Goal: Task Accomplishment & Management: Manage account settings

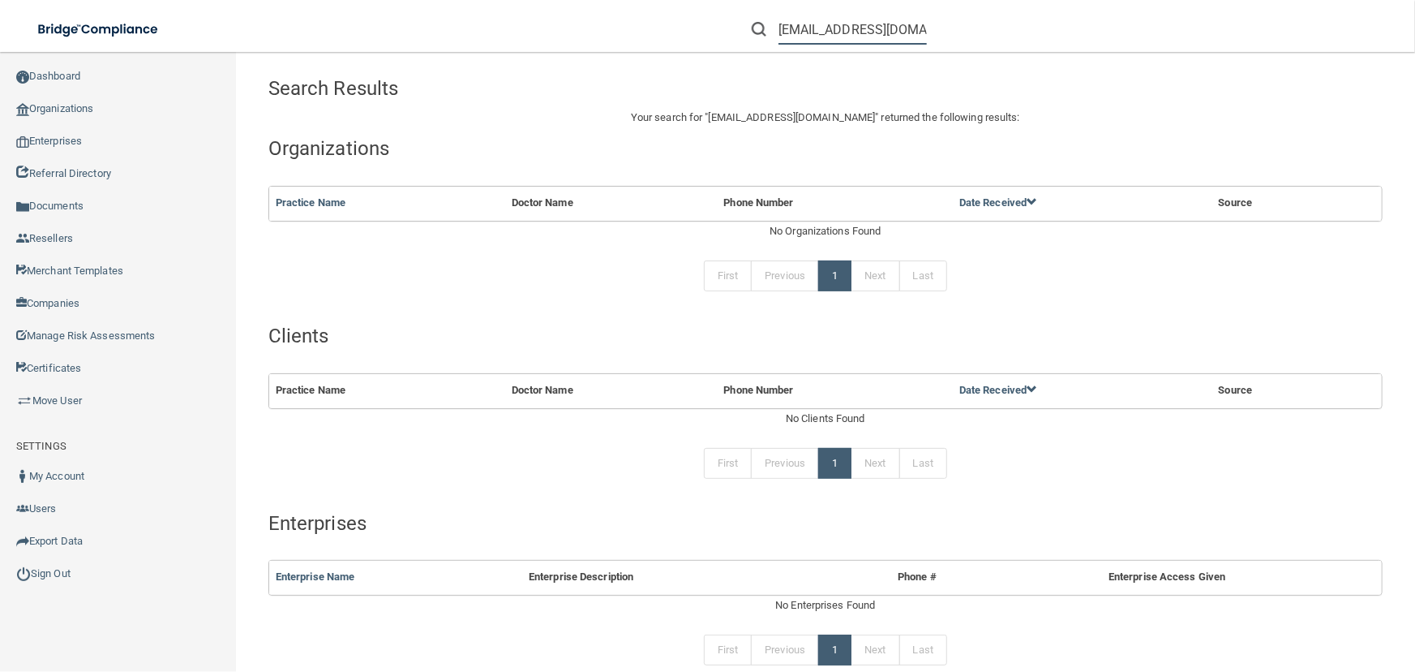
click at [856, 23] on input "[EMAIL_ADDRESS][DOMAIN_NAME]" at bounding box center [853, 30] width 148 height 30
paste input "nhernandez@familyfirstif"
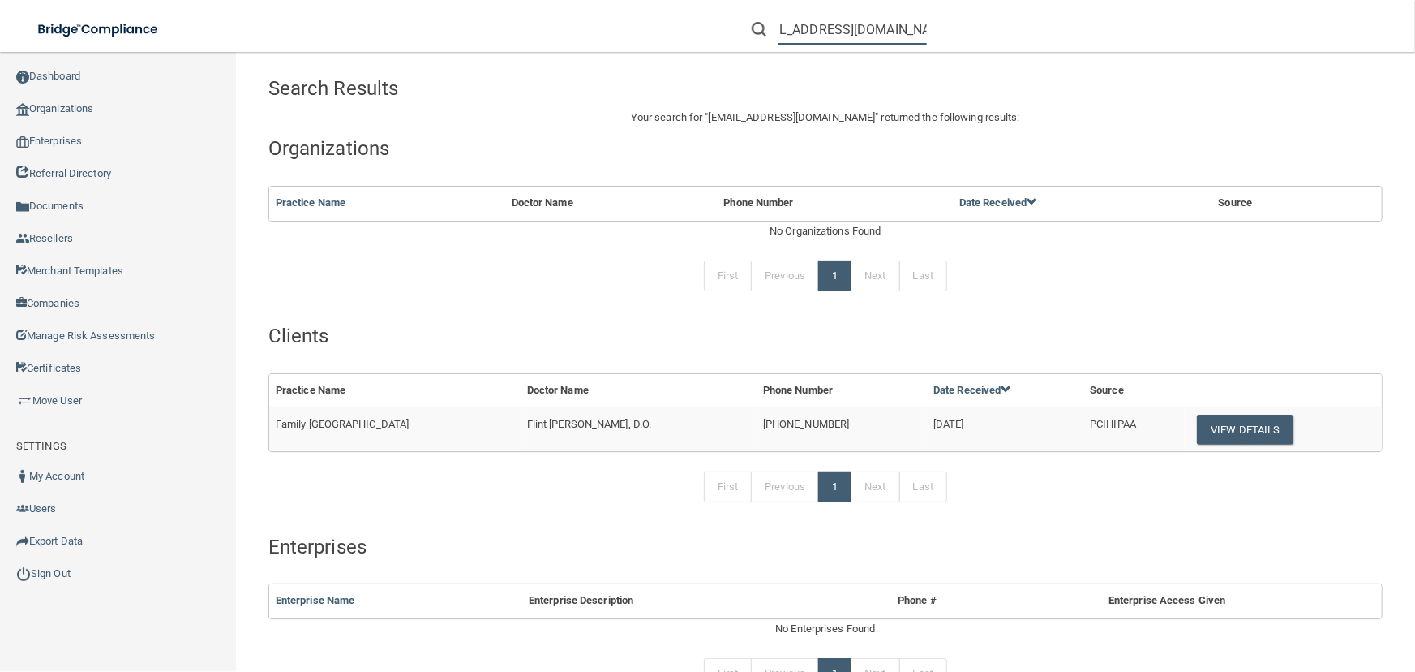
type input "[EMAIL_ADDRESS][DOMAIN_NAME]"
click at [1197, 423] on button "View Details" at bounding box center [1245, 429] width 96 height 30
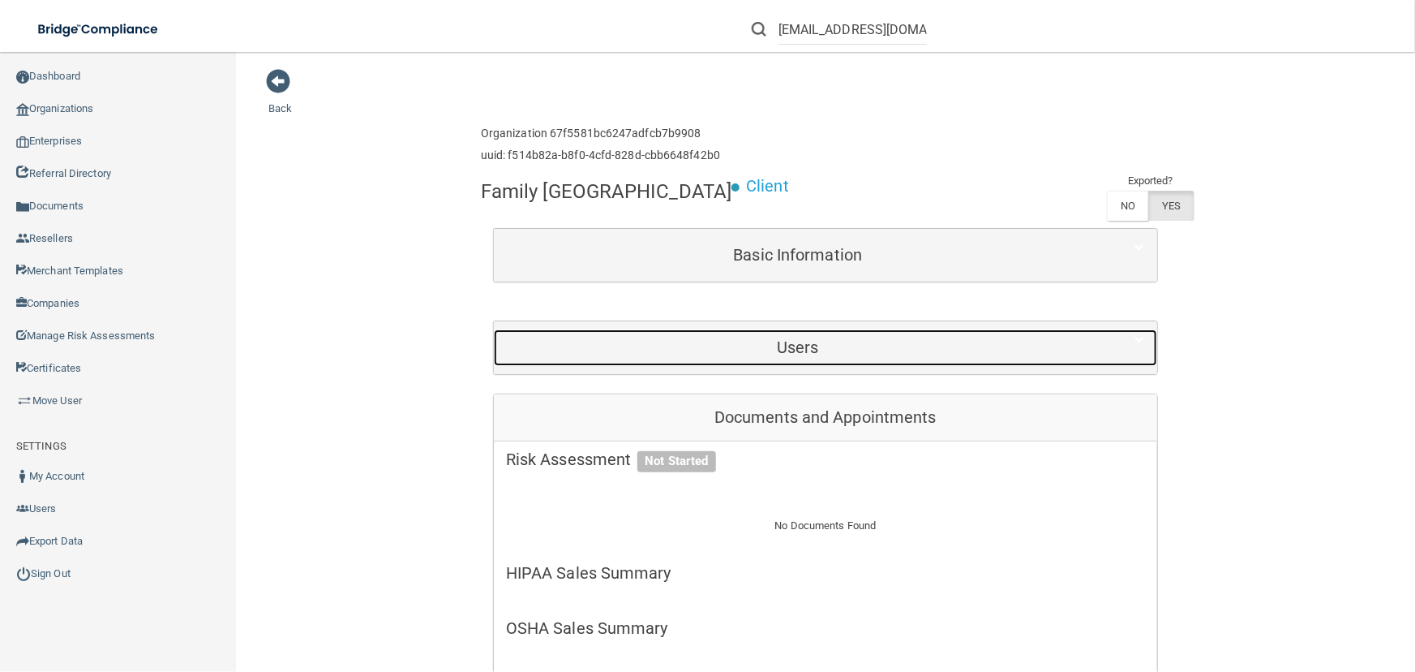
click at [810, 346] on h5 "Users" at bounding box center [798, 347] width 584 height 18
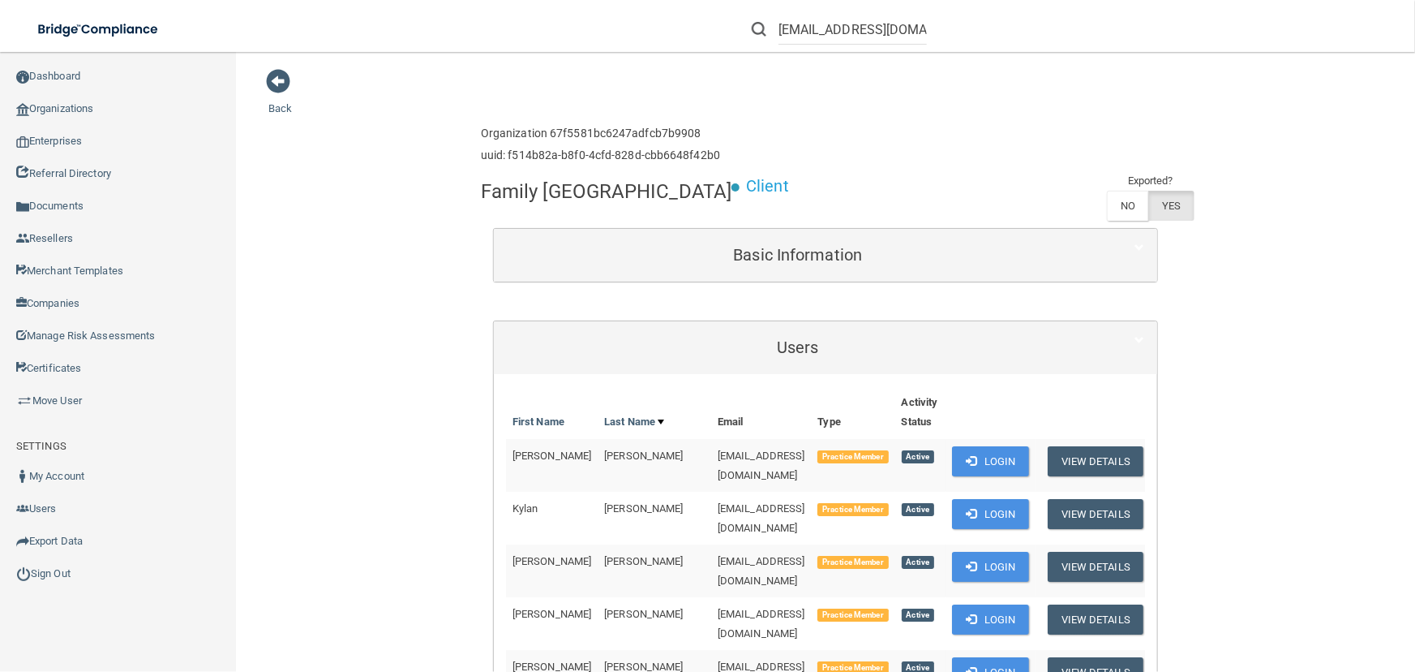
scroll to position [1227, 0]
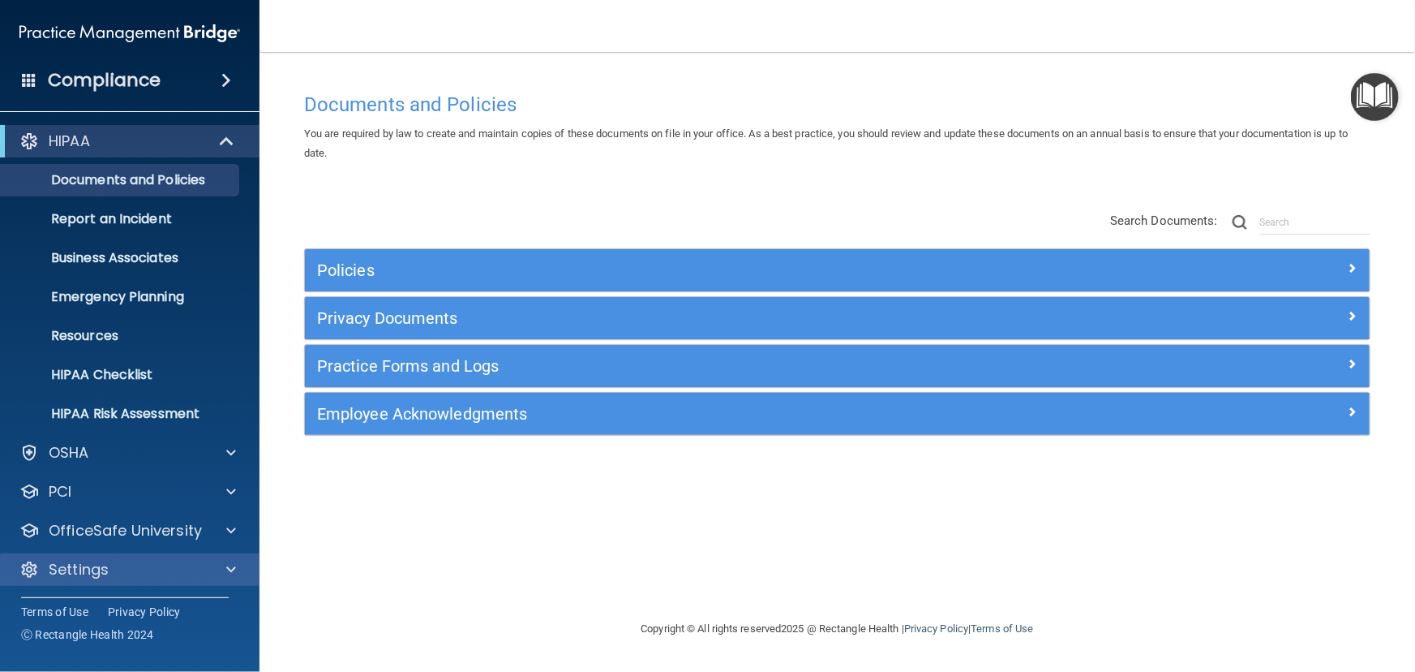
click at [154, 581] on div "Settings" at bounding box center [130, 569] width 260 height 32
click at [220, 563] on div at bounding box center [228, 569] width 41 height 19
click at [227, 569] on span at bounding box center [231, 569] width 10 height 19
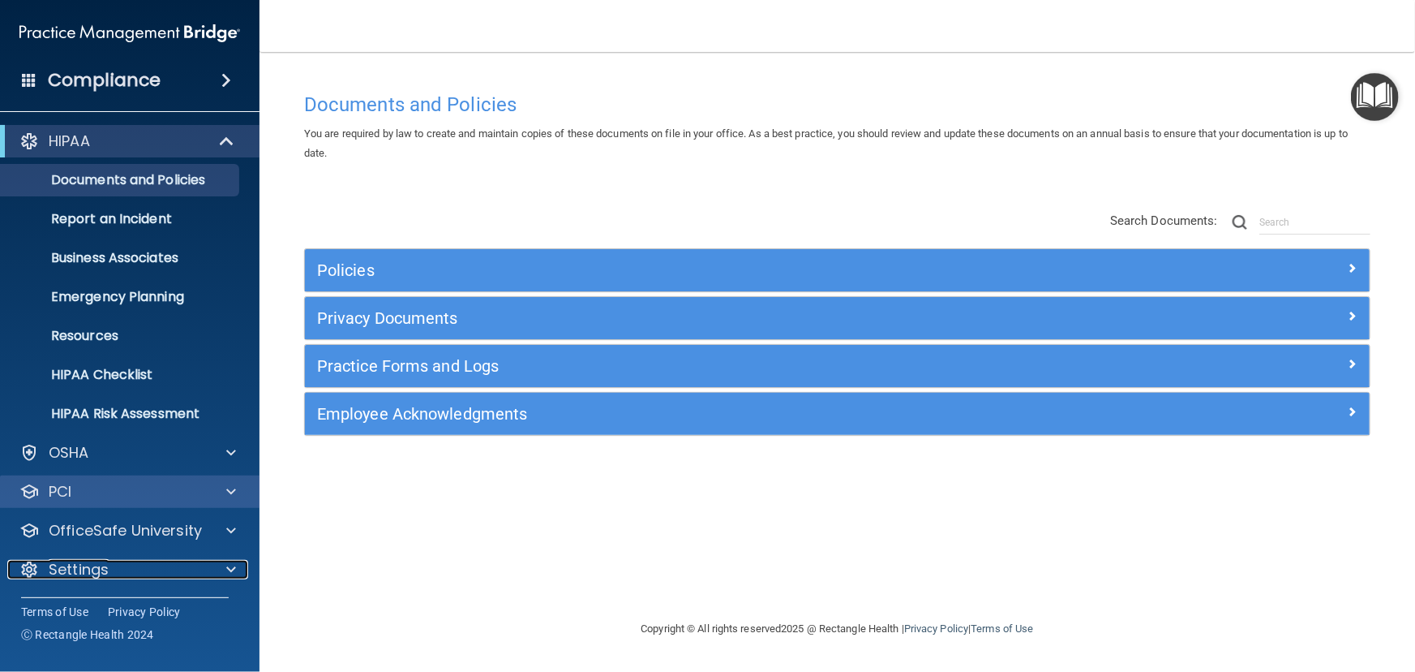
scroll to position [1, 0]
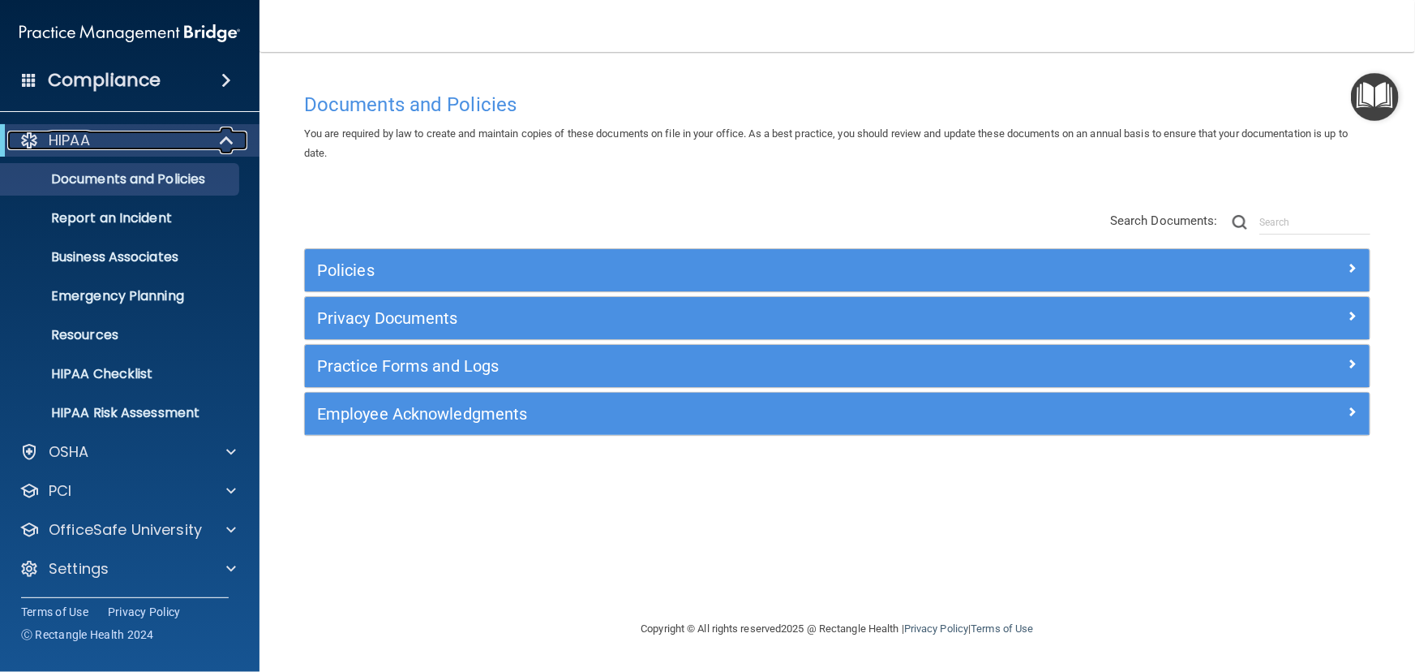
click at [222, 131] on span at bounding box center [228, 140] width 14 height 19
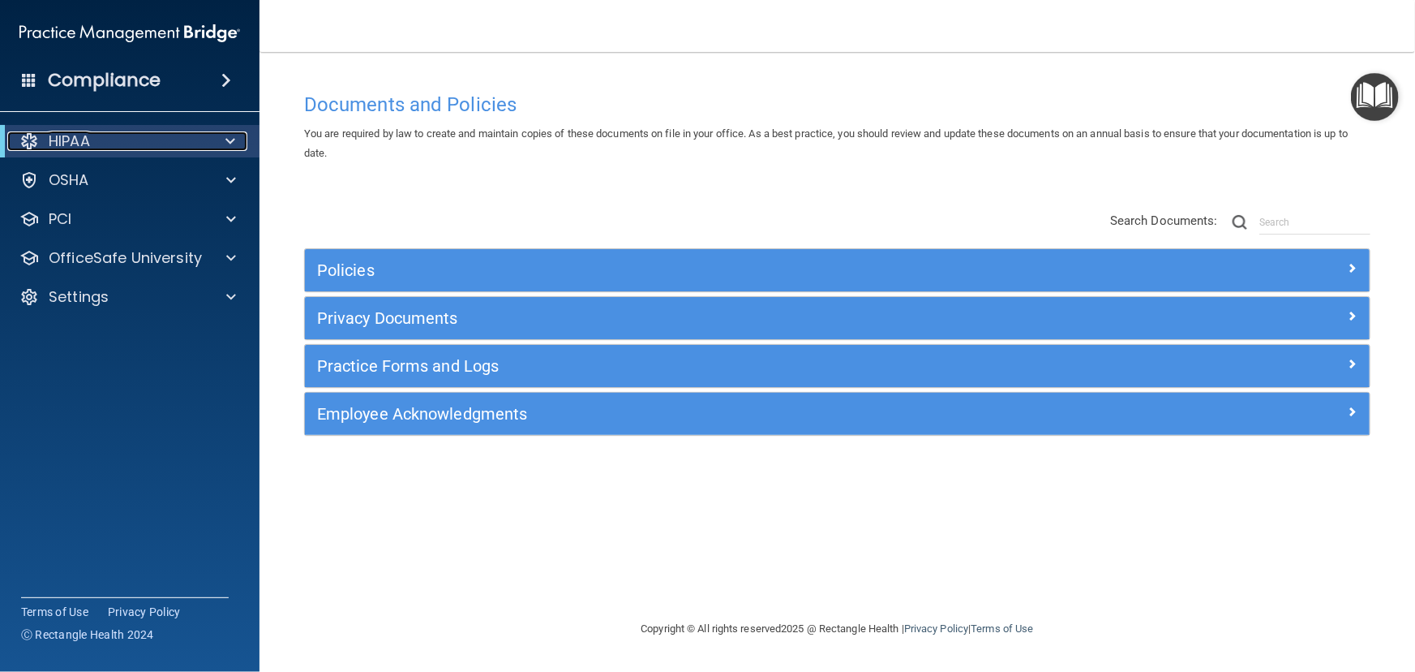
scroll to position [0, 0]
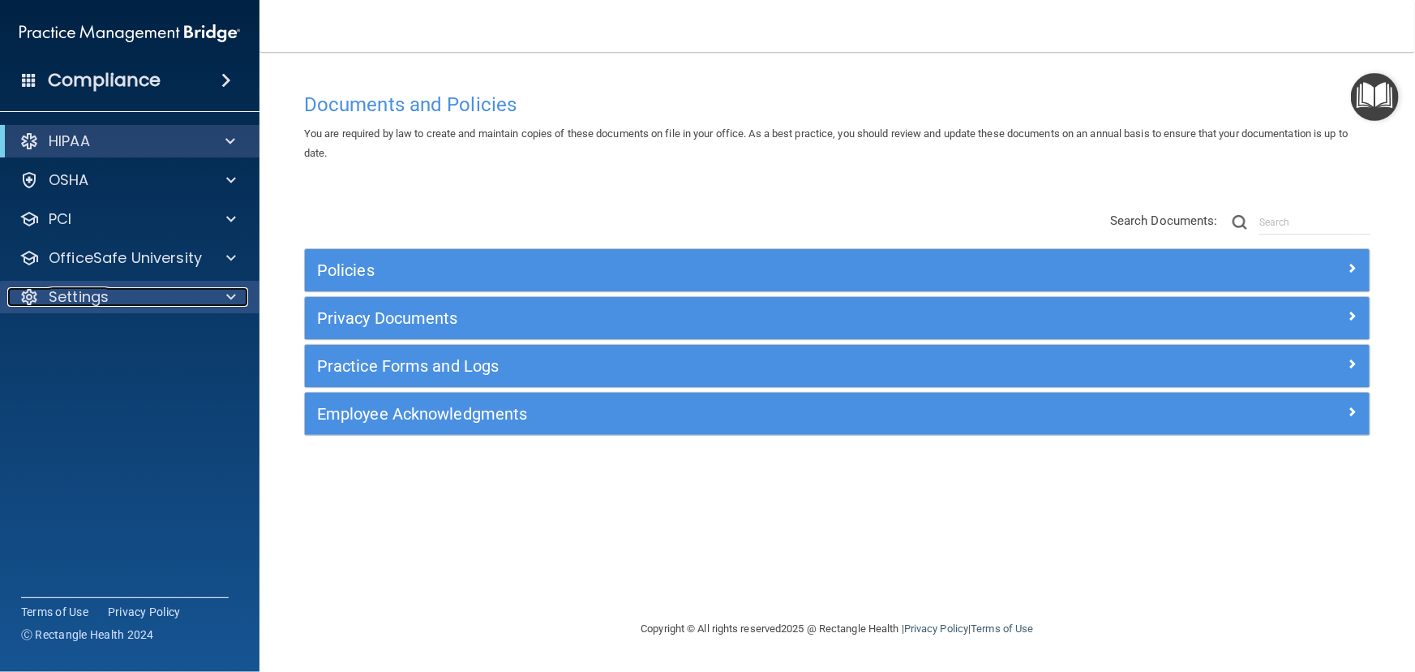
click at [233, 295] on span at bounding box center [231, 296] width 10 height 19
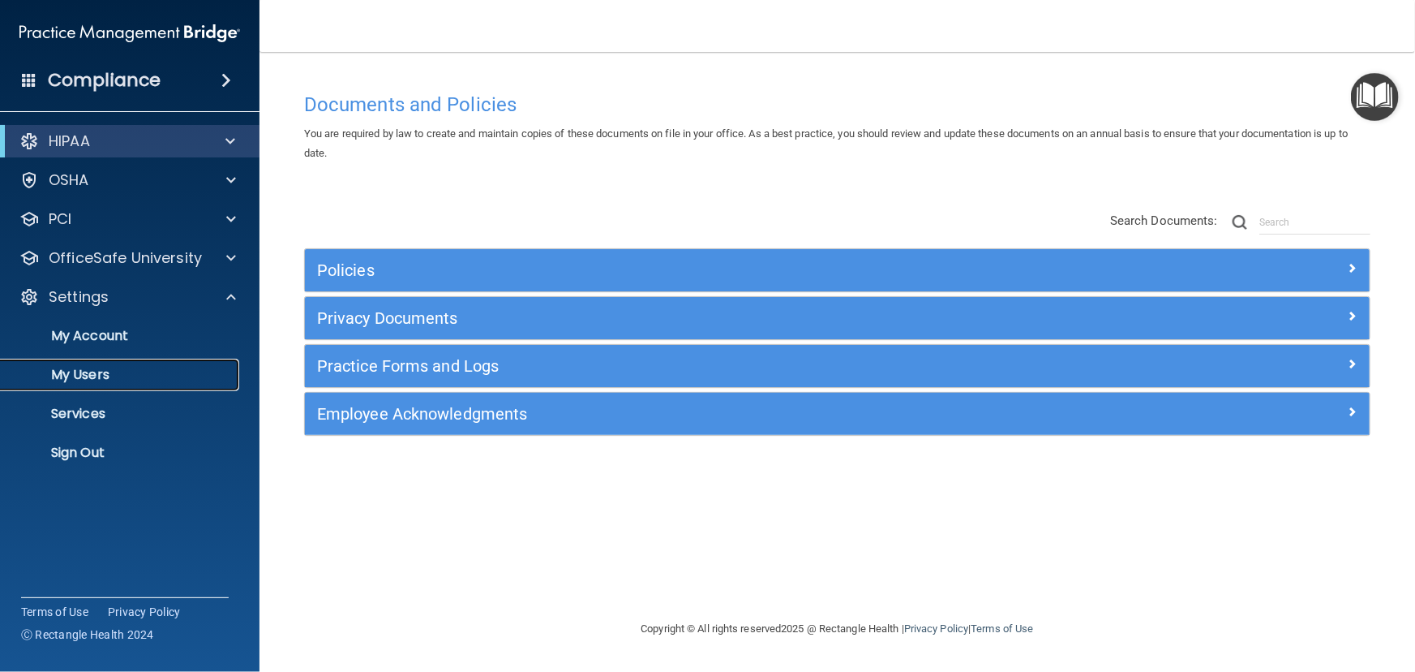
click at [112, 376] on p "My Users" at bounding box center [121, 375] width 221 height 16
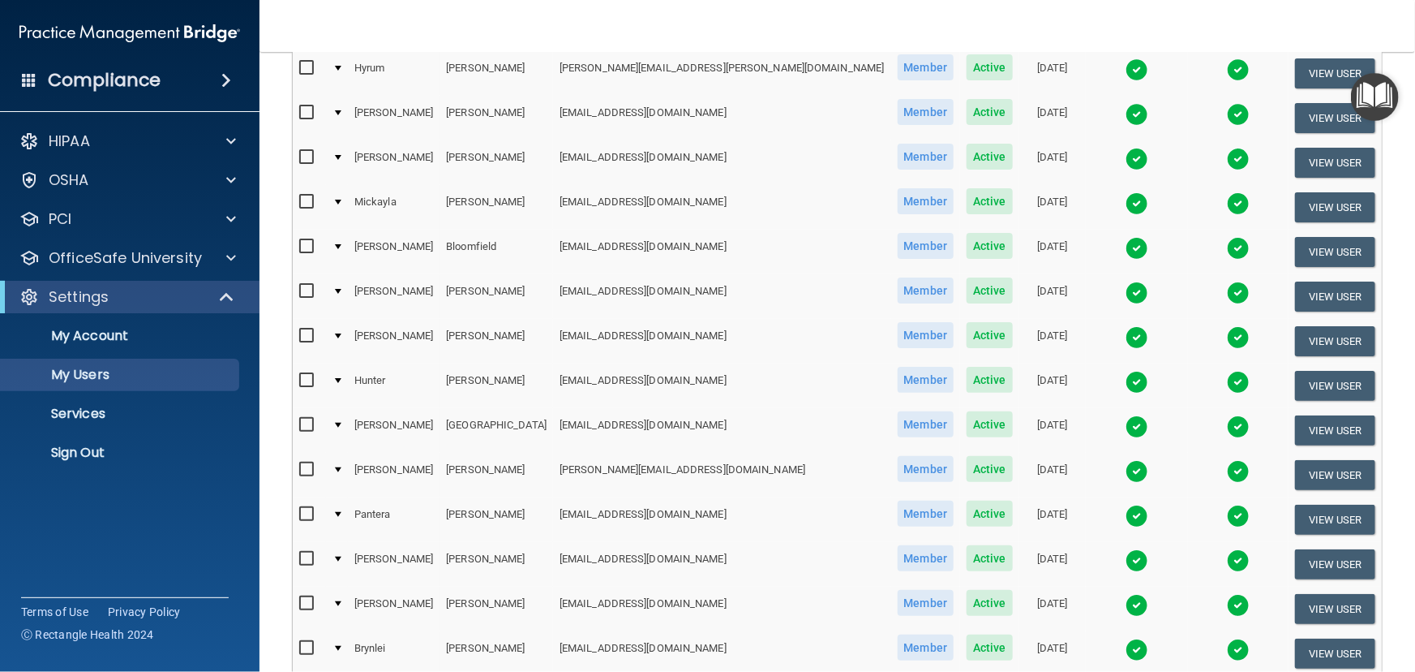
scroll to position [662, 0]
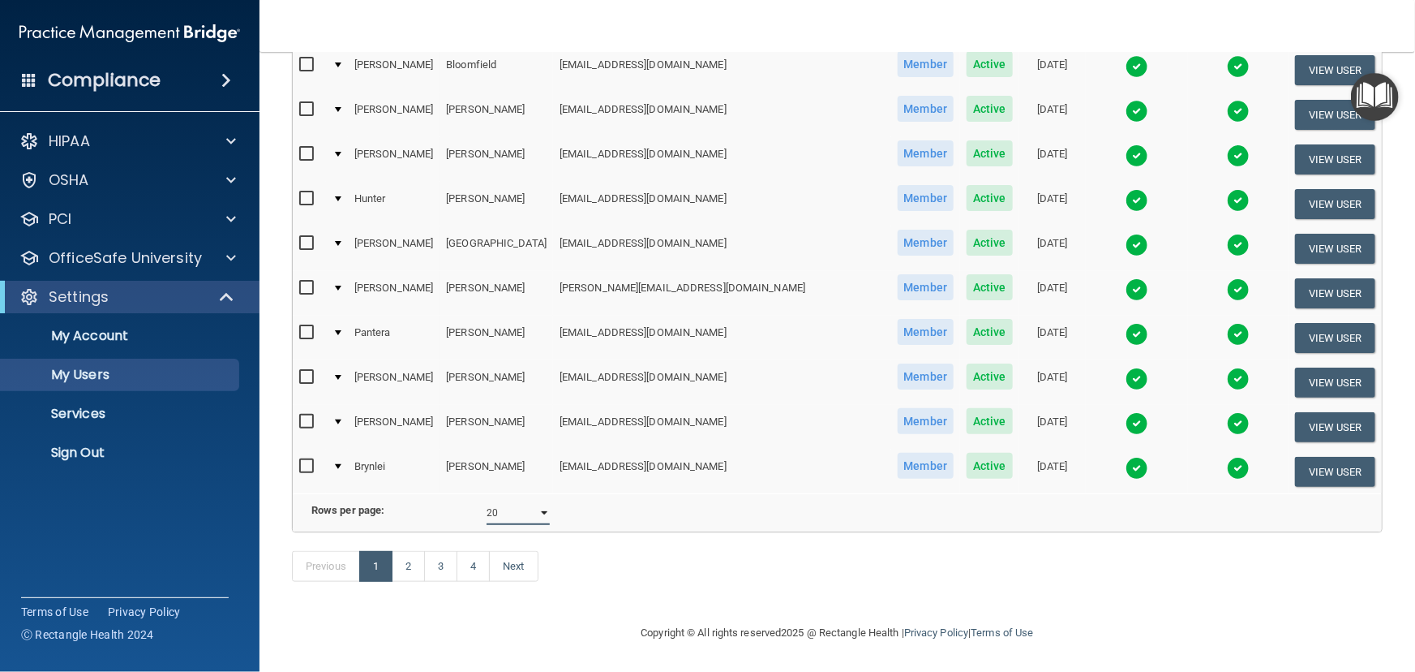
click at [526, 503] on select "10 20 30 40 all" at bounding box center [518, 512] width 63 height 24
select select "63"
click at [487, 500] on select "10 20 30 40 all" at bounding box center [518, 512] width 63 height 24
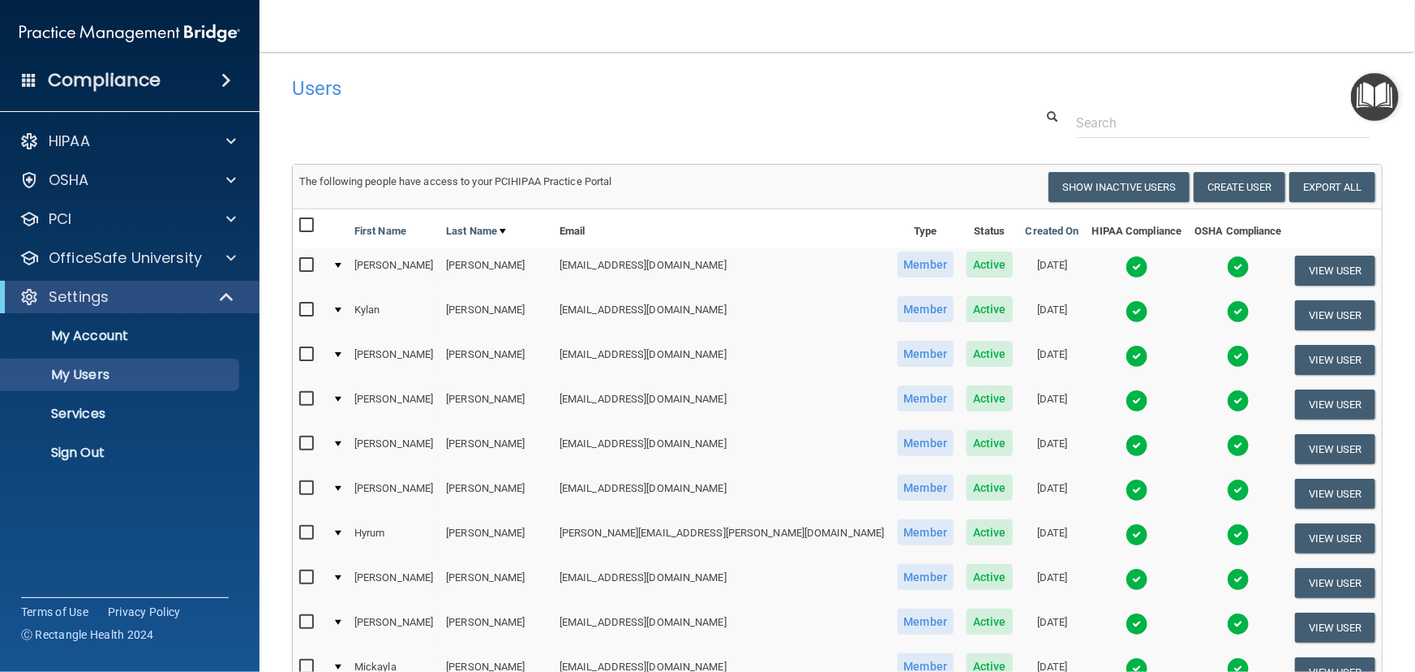
scroll to position [878, 0]
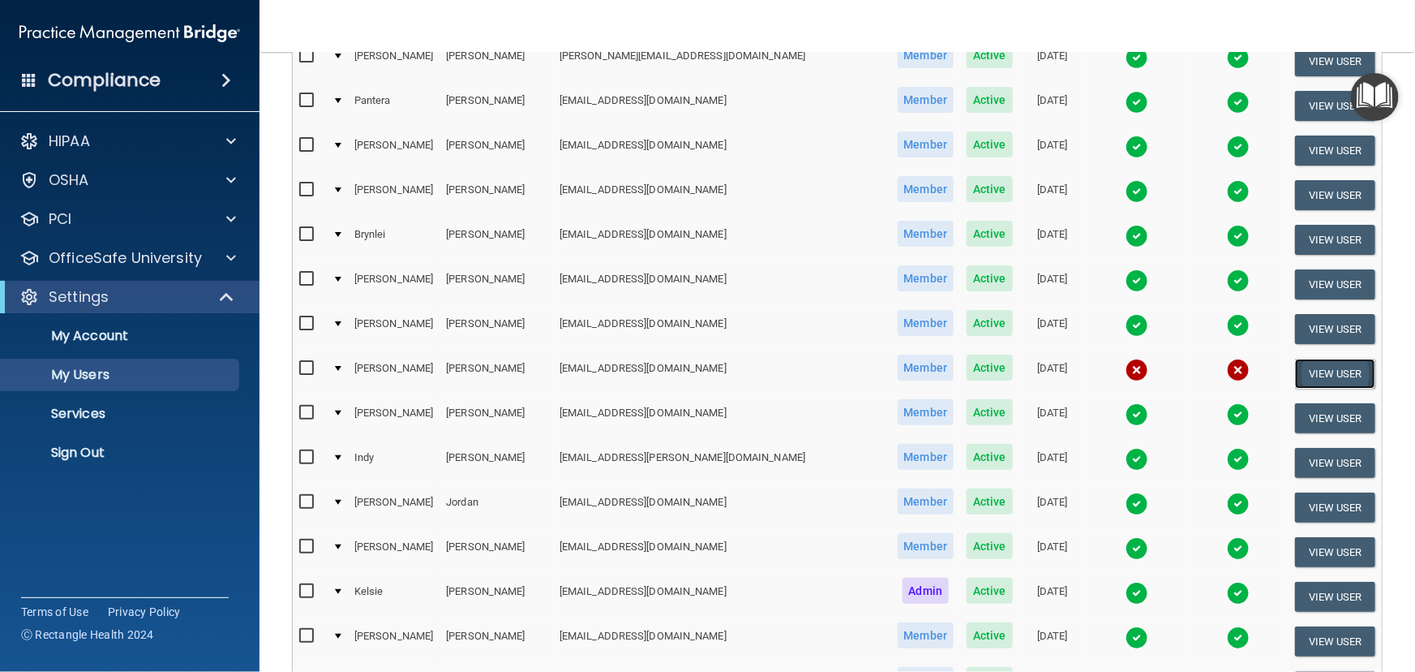
click at [1309, 359] on button "View User" at bounding box center [1335, 374] width 80 height 30
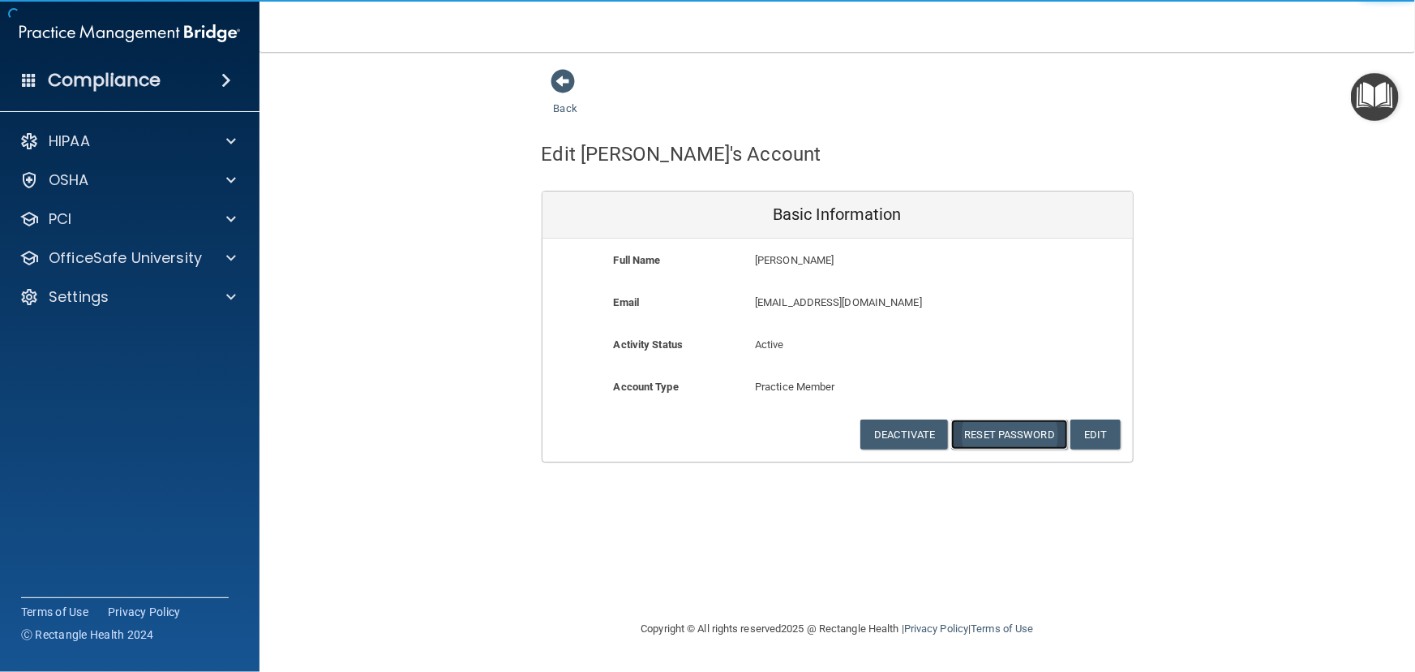
click at [969, 423] on button "Reset Password" at bounding box center [1009, 434] width 117 height 30
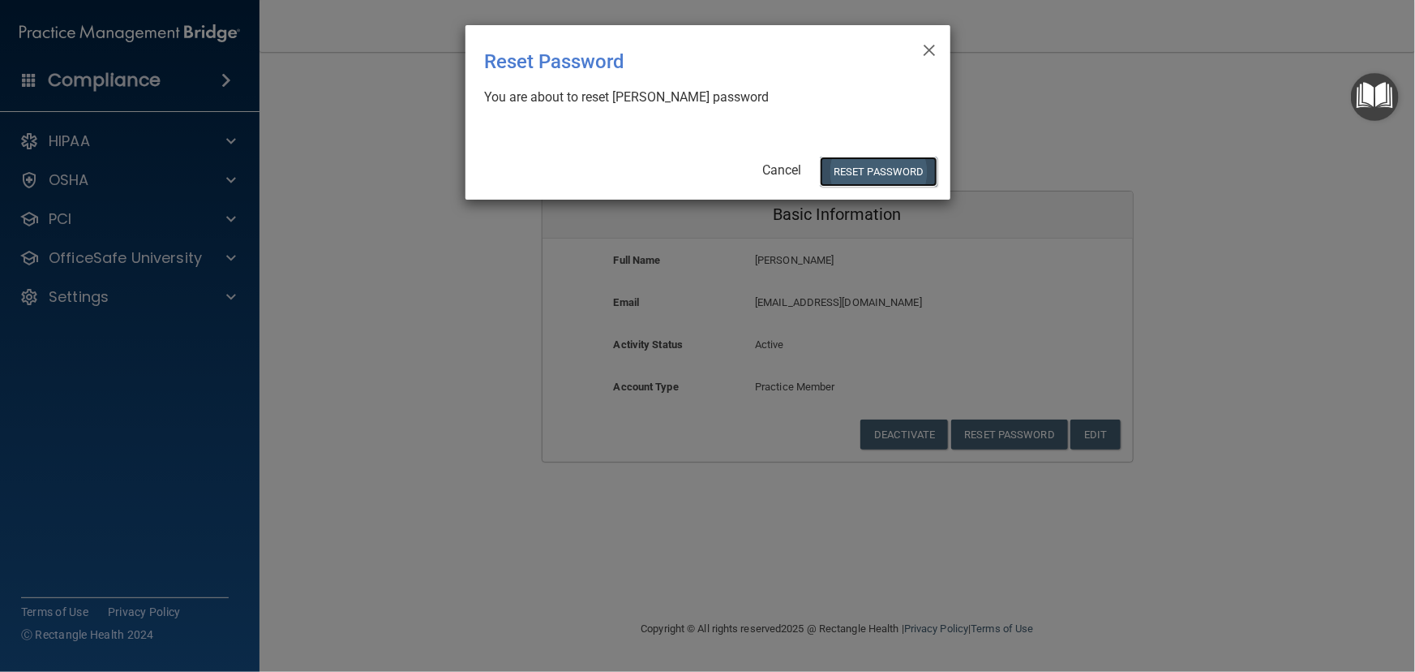
click at [875, 161] on button "Reset Password" at bounding box center [878, 172] width 117 height 30
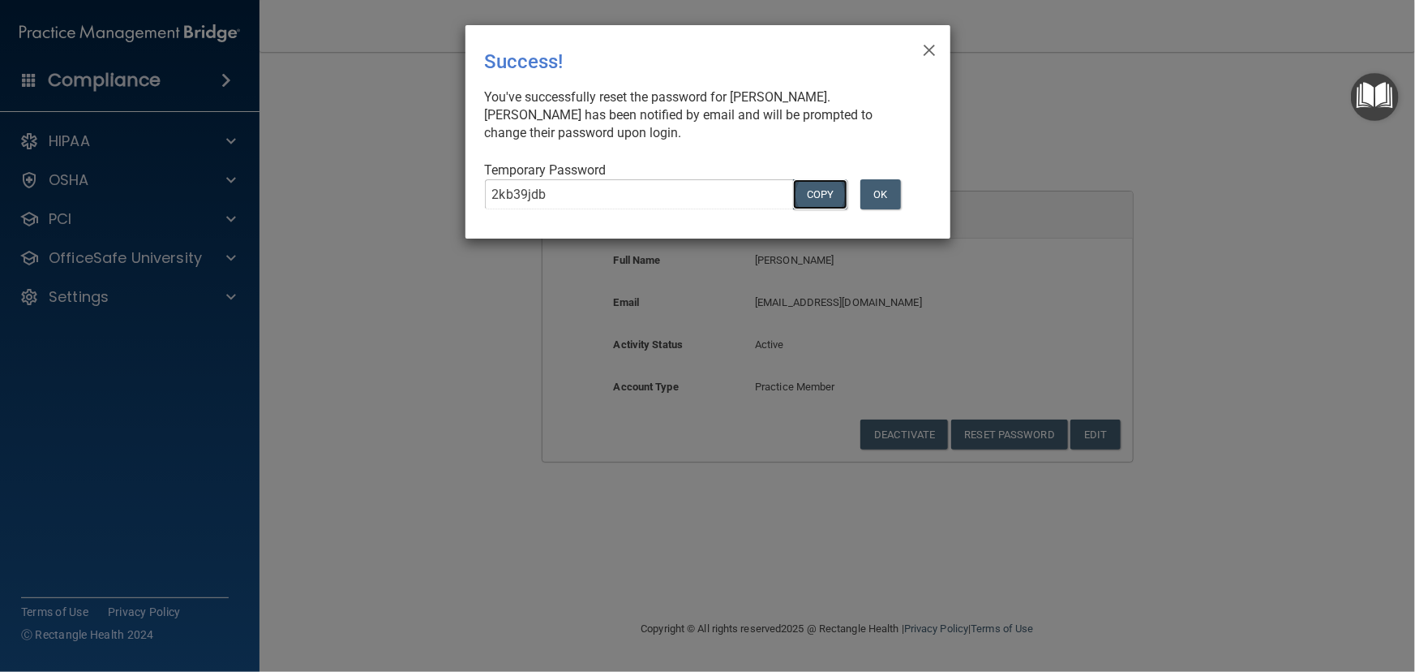
click at [811, 188] on button "COPY" at bounding box center [820, 194] width 54 height 30
click at [876, 192] on button "OK" at bounding box center [881, 194] width 41 height 30
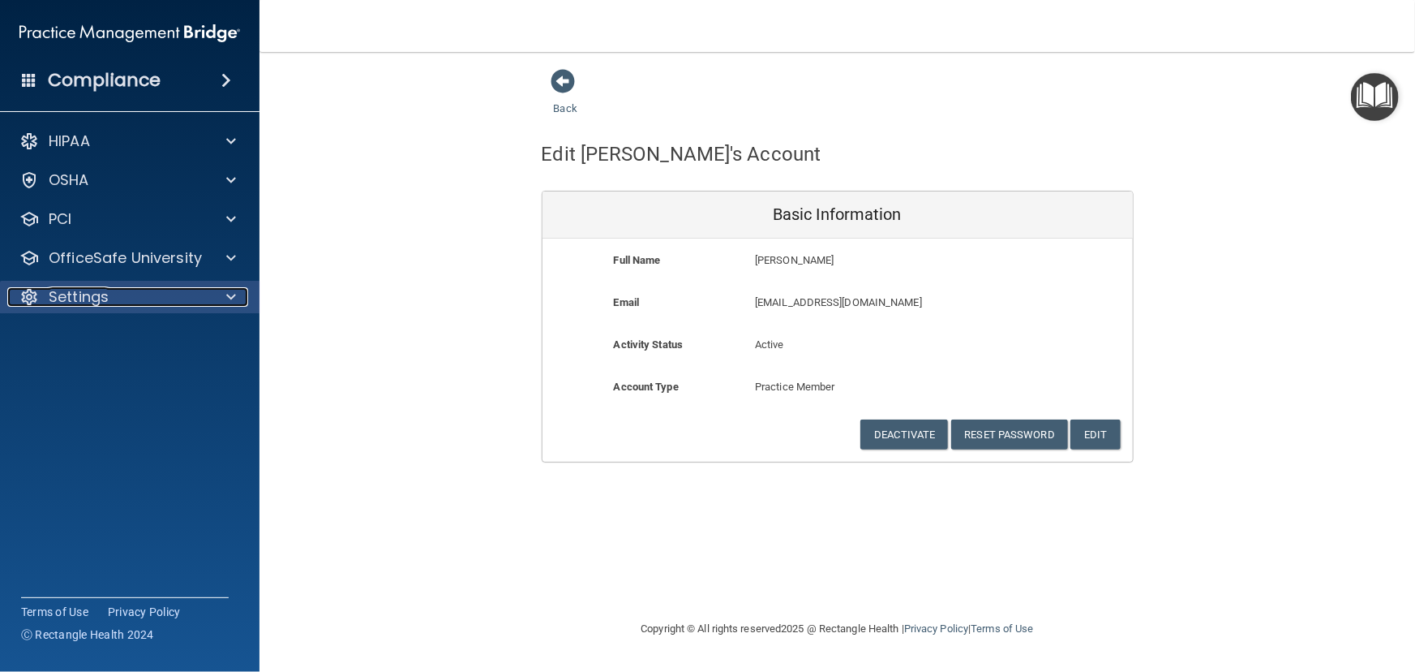
click at [191, 291] on div "Settings" at bounding box center [107, 296] width 201 height 19
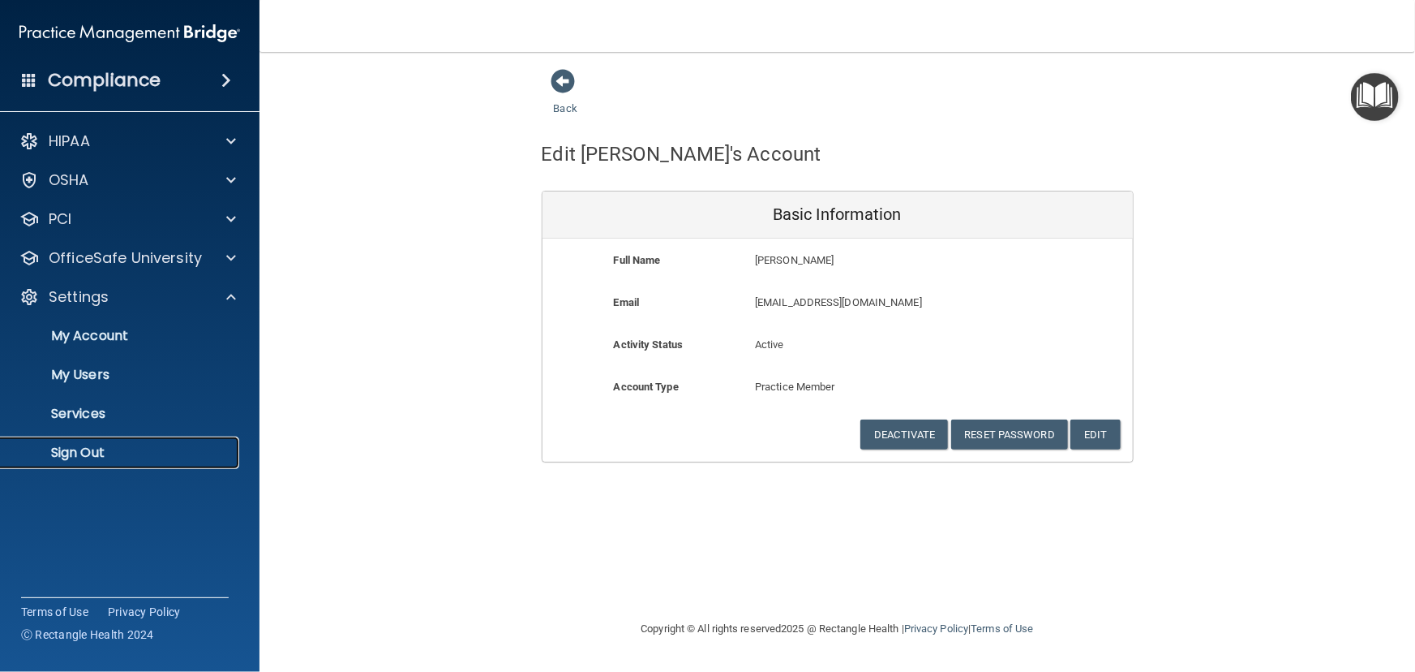
click at [102, 453] on p "Sign Out" at bounding box center [121, 453] width 221 height 16
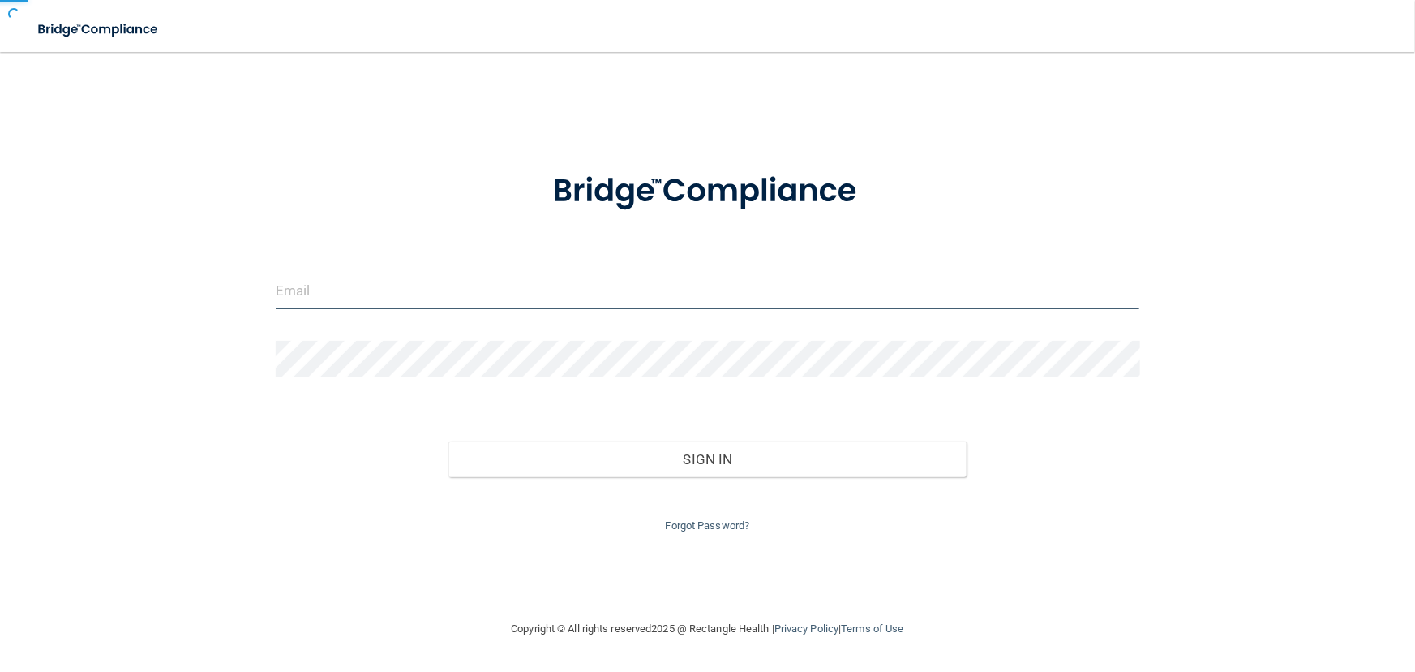
type input "dsherlock@rectanglehealth.com"
